Goal: Transaction & Acquisition: Purchase product/service

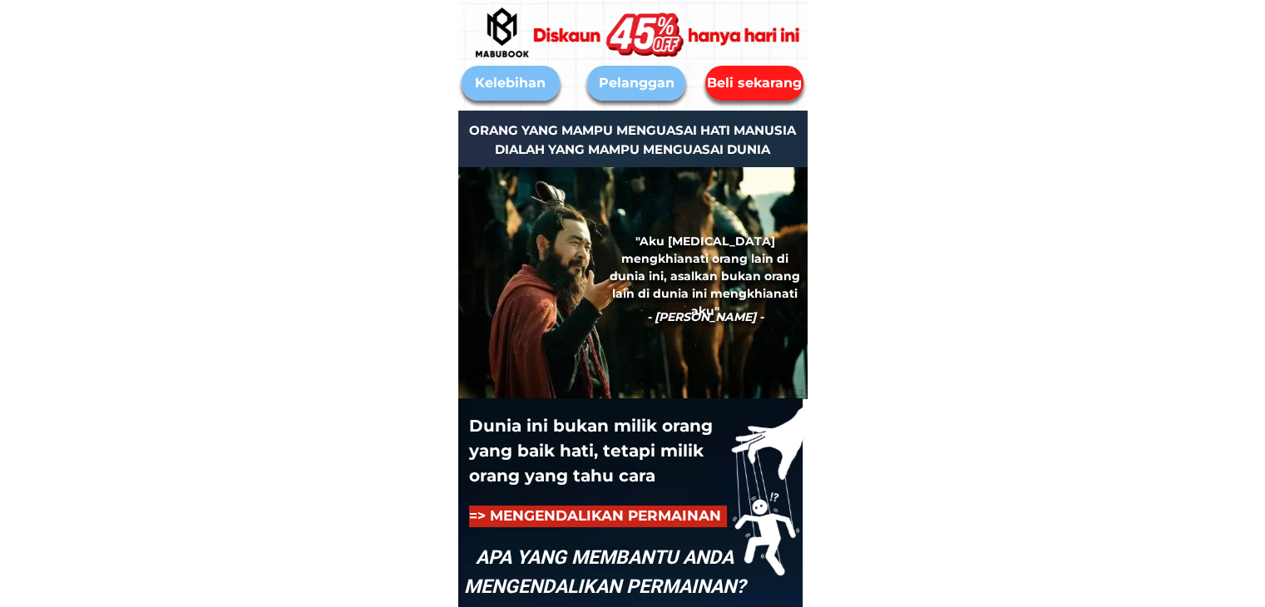
click at [755, 75] on div at bounding box center [671, 34] width 321 height 181
click at [756, 80] on div "Beli sekarang" at bounding box center [754, 82] width 104 height 21
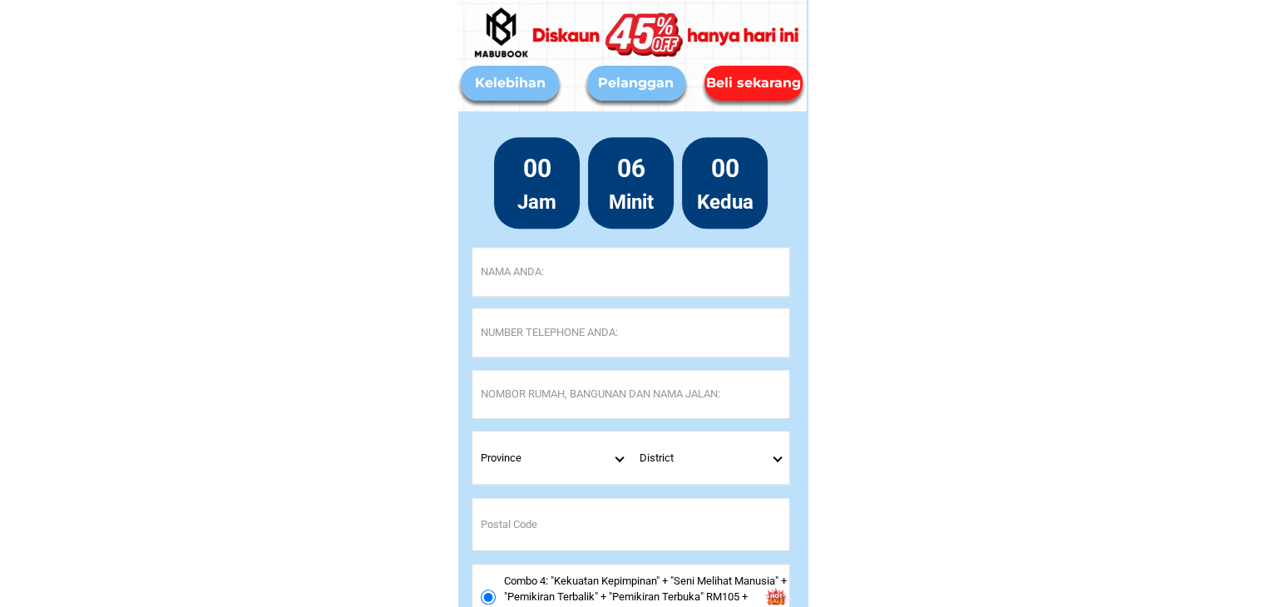
scroll to position [7835, 0]
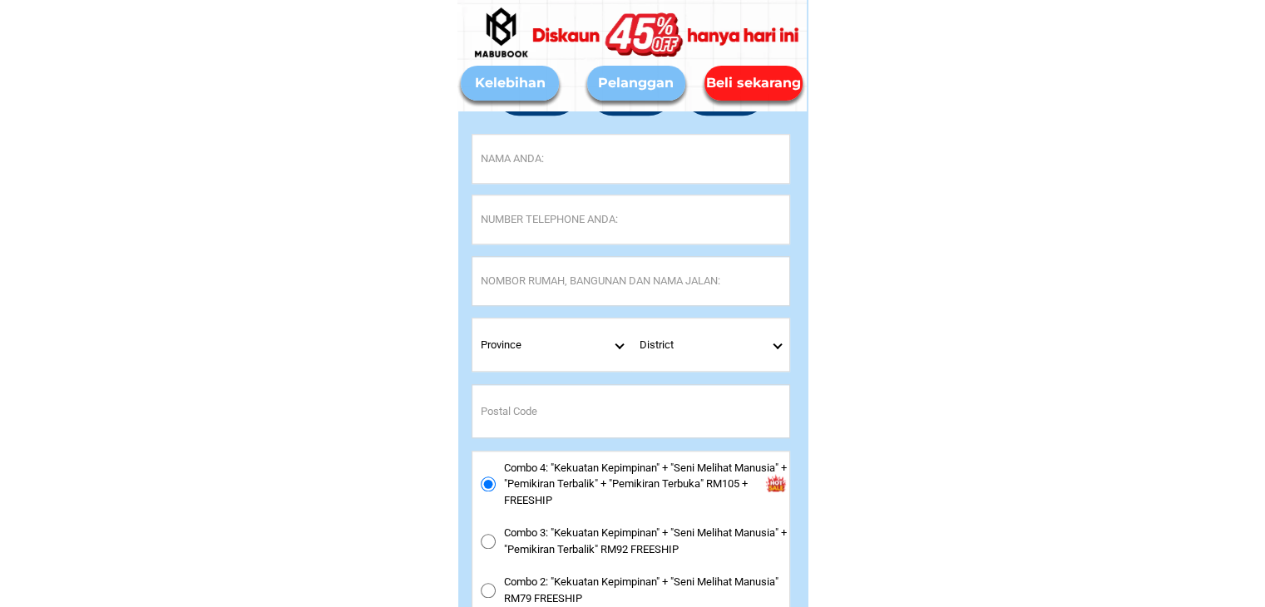
click at [609, 162] on input "Input full_name" at bounding box center [630, 159] width 317 height 48
paste input "[PERSON_NAME]"
type input "[PERSON_NAME]"
click at [509, 229] on input "Input phone_number" at bounding box center [630, 219] width 317 height 48
paste input "019-9558858"
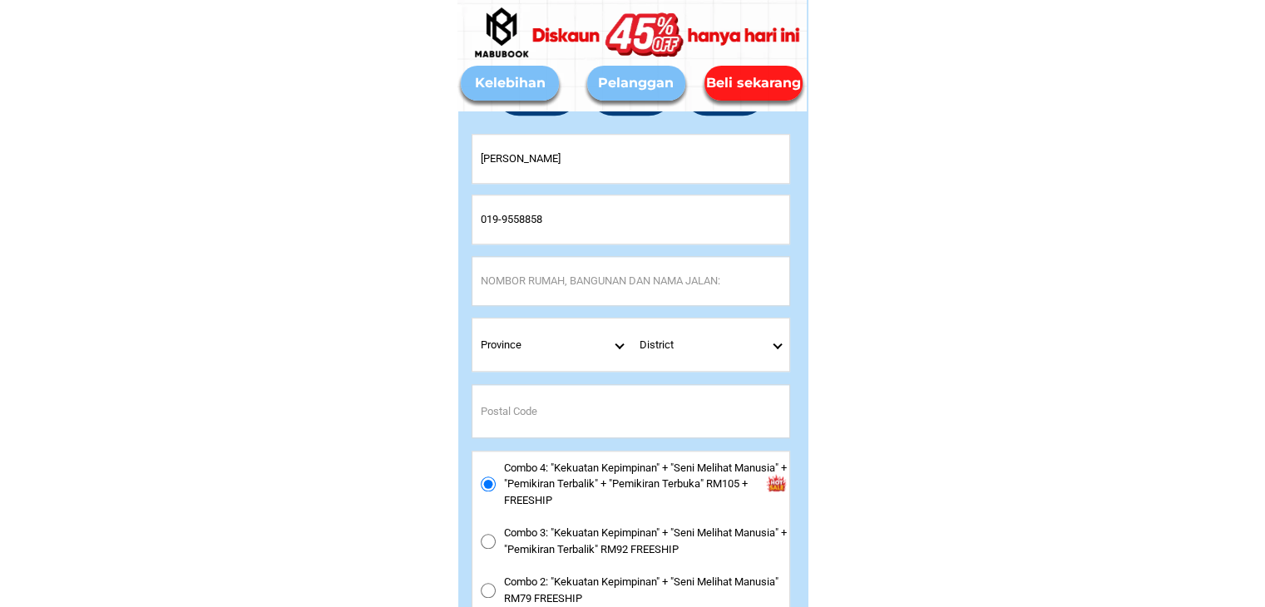
click at [502, 218] on input "019-9558858" at bounding box center [630, 219] width 317 height 48
type input "0199558858"
click at [515, 277] on input "Input address" at bounding box center [630, 281] width 317 height 48
click at [534, 284] on input "Input address" at bounding box center [630, 281] width 317 height 48
paste input "23 Lorong IM 18/17 ATABARA RESIDENCE [GEOGRAPHIC_DATA]"
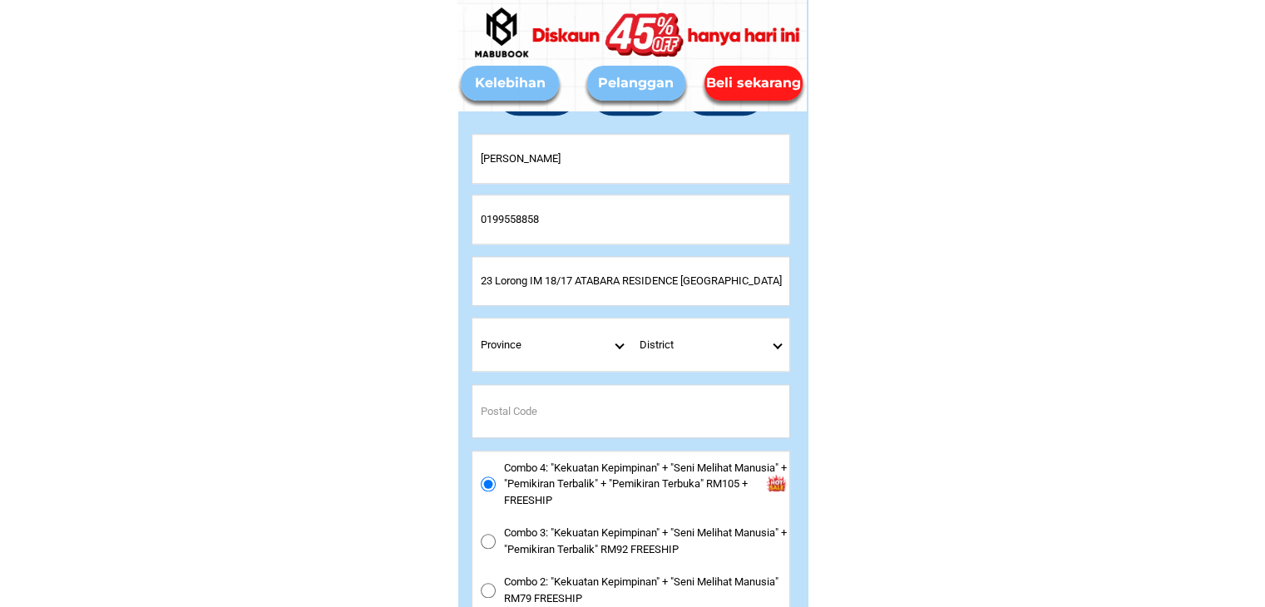
type input "23 Lorong IM 18/17 ATABARA RESIDENCE [GEOGRAPHIC_DATA]"
click at [513, 354] on select "Province [GEOGRAPHIC_DATA] [GEOGRAPHIC_DATA] [GEOGRAPHIC_DATA] [GEOGRAPHIC_DATA…" at bounding box center [551, 345] width 159 height 52
drag, startPoint x: 275, startPoint y: 141, endPoint x: 259, endPoint y: 122, distance: 24.7
click at [612, 350] on select "Province [GEOGRAPHIC_DATA] [GEOGRAPHIC_DATA] [GEOGRAPHIC_DATA] [GEOGRAPHIC_DATA…" at bounding box center [551, 345] width 159 height 52
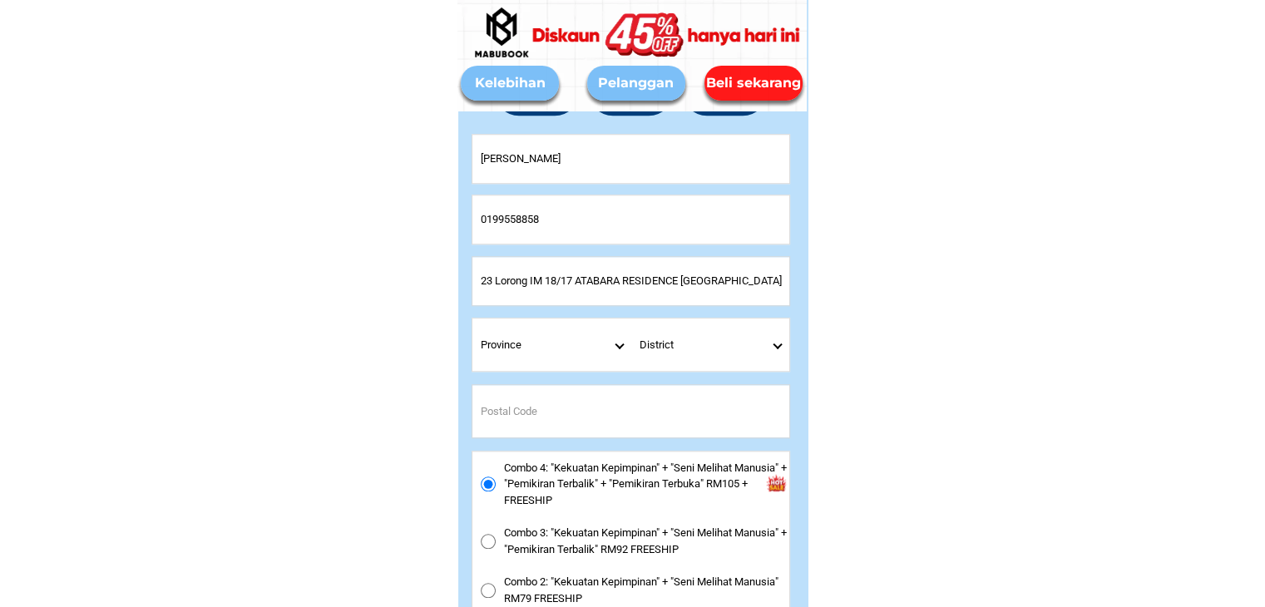
select select "60_R4444595"
click at [472, 319] on select "Province [GEOGRAPHIC_DATA] [GEOGRAPHIC_DATA] [GEOGRAPHIC_DATA] [GEOGRAPHIC_DATA…" at bounding box center [551, 345] width 159 height 52
click at [770, 342] on select "District [PERSON_NAME][GEOGRAPHIC_DATA][PERSON_NAME] [GEOGRAPHIC_DATA] [GEOGRAP…" at bounding box center [710, 345] width 159 height 52
select select "60_R80017220"
click at [631, 319] on select "District [PERSON_NAME][GEOGRAPHIC_DATA][PERSON_NAME] [GEOGRAPHIC_DATA] [GEOGRAP…" at bounding box center [710, 345] width 159 height 52
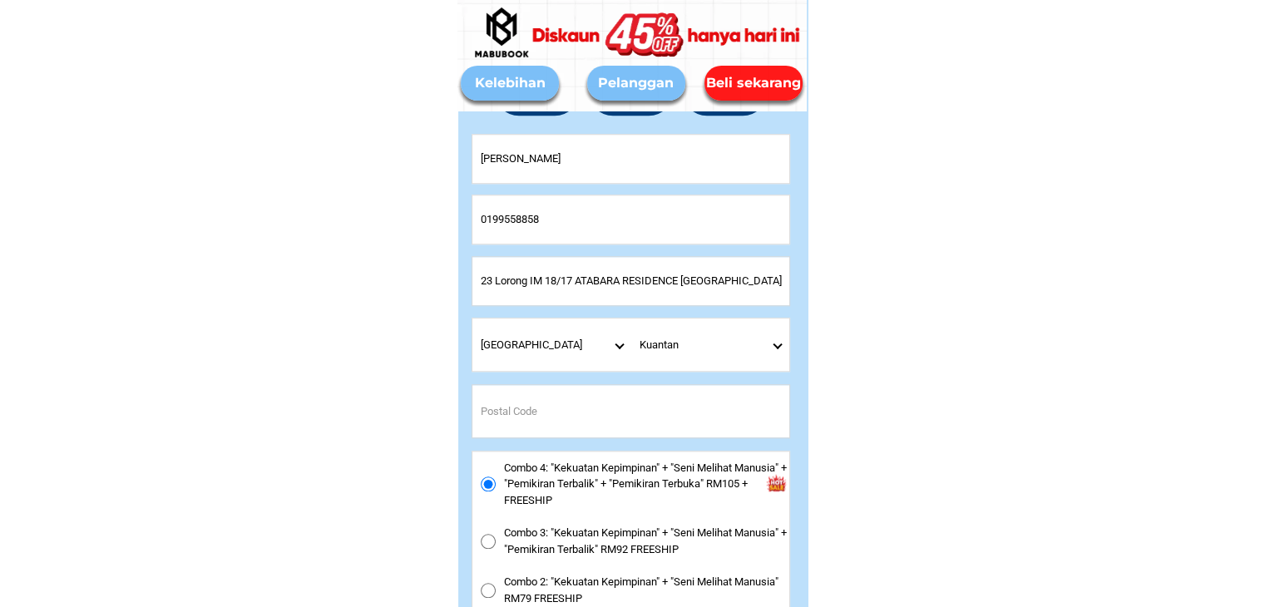
click at [520, 403] on input "Input postal_code" at bounding box center [630, 411] width 317 height 52
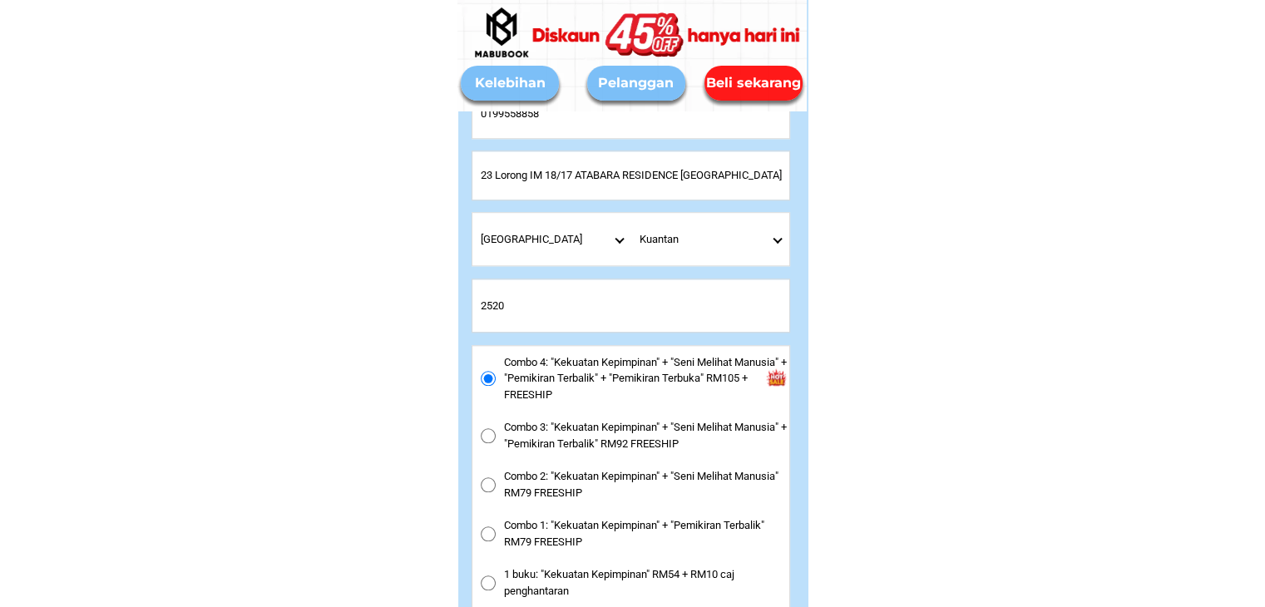
scroll to position [8168, 0]
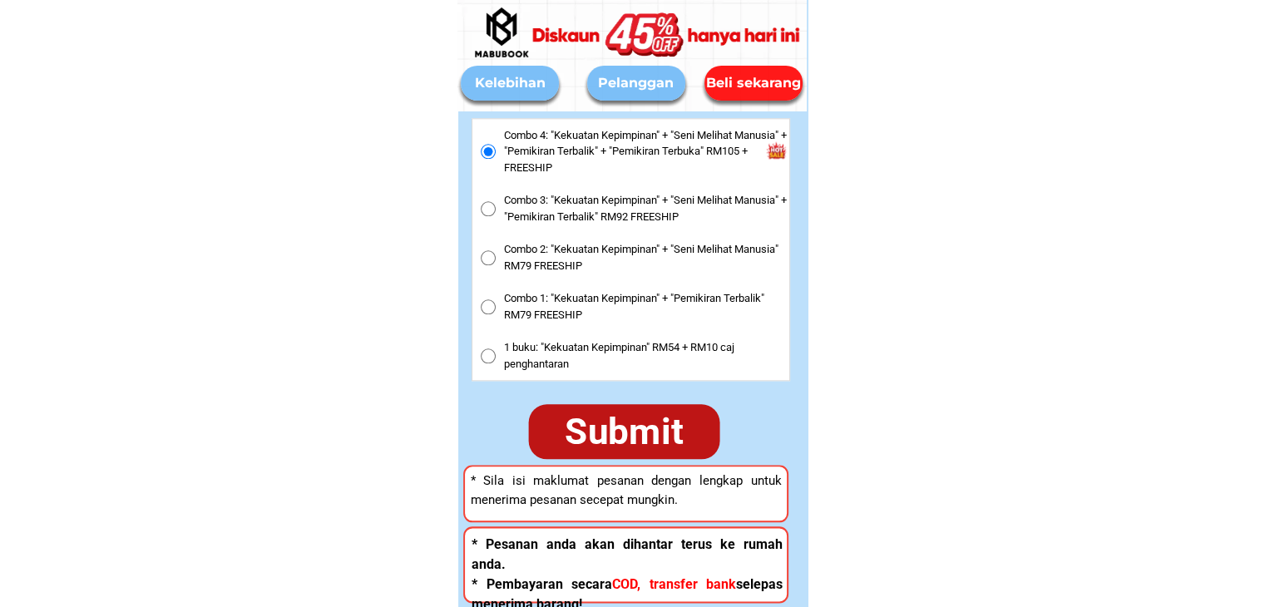
type input "2520"
click at [670, 443] on div "Submit" at bounding box center [623, 431] width 193 height 56
click at [604, 442] on div "Submit" at bounding box center [623, 431] width 193 height 56
radio input "true"
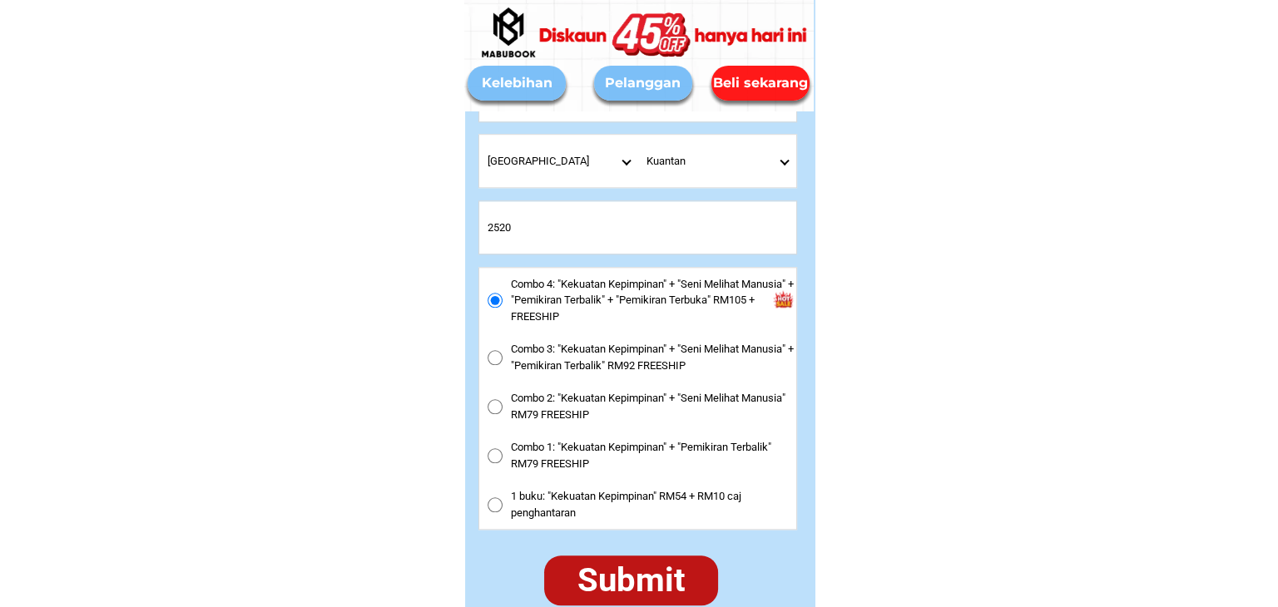
scroll to position [8002, 0]
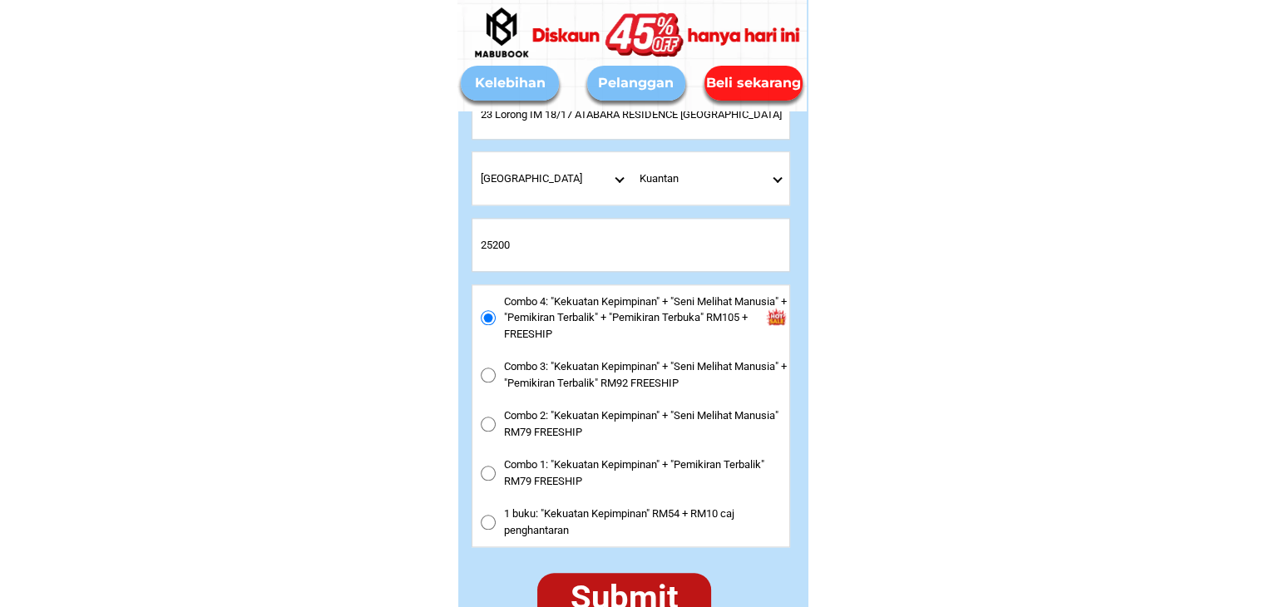
type input "25200"
click at [639, 589] on div "Submit" at bounding box center [624, 598] width 195 height 56
radio input "true"
click at [512, 250] on input "Input postal_code" at bounding box center [630, 245] width 317 height 52
type input "25200"
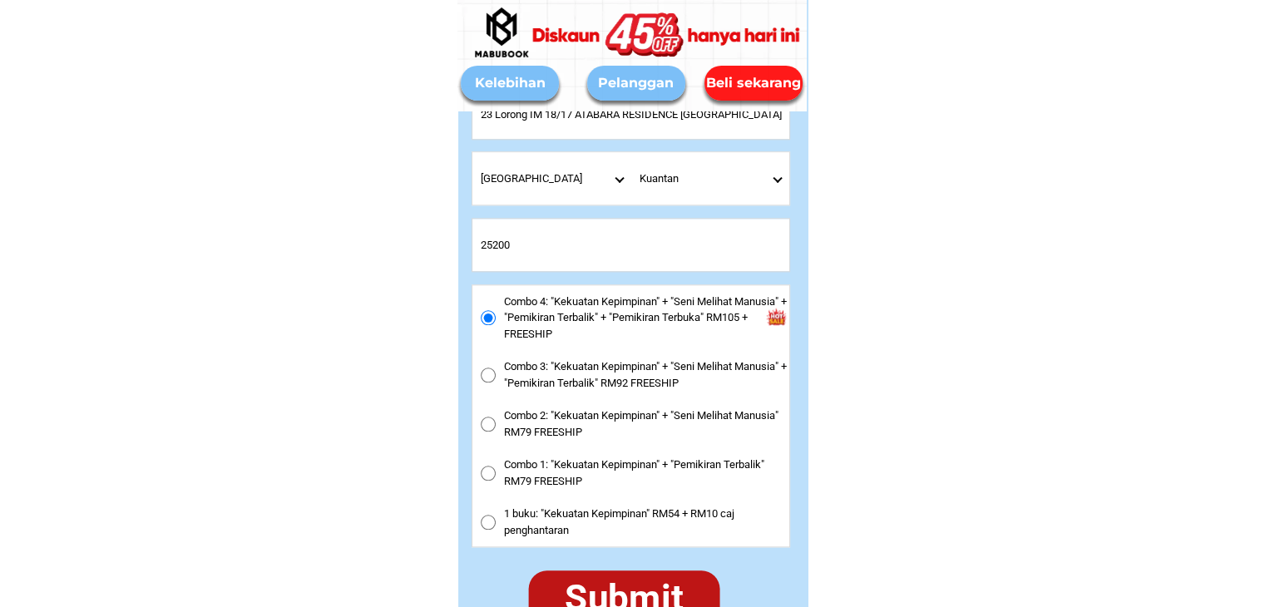
drag, startPoint x: 642, startPoint y: 596, endPoint x: 648, endPoint y: 584, distance: 13.8
click at [642, 596] on div "Submit" at bounding box center [625, 598] width 208 height 60
radio input "true"
